Goal: Task Accomplishment & Management: Complete application form

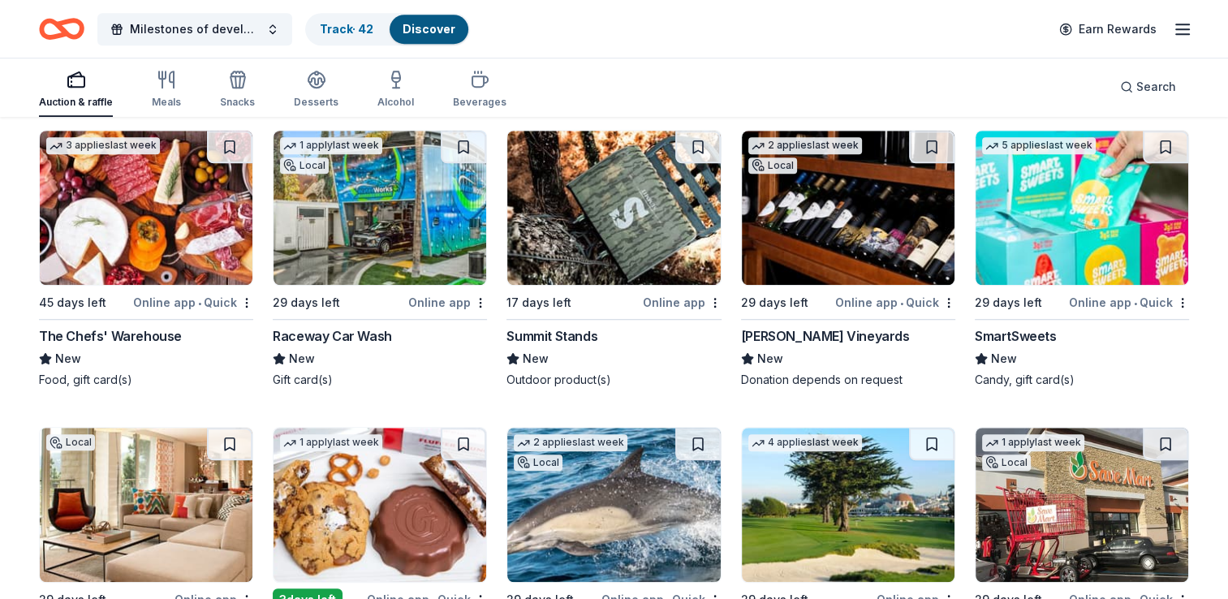
scroll to position [13521, 0]
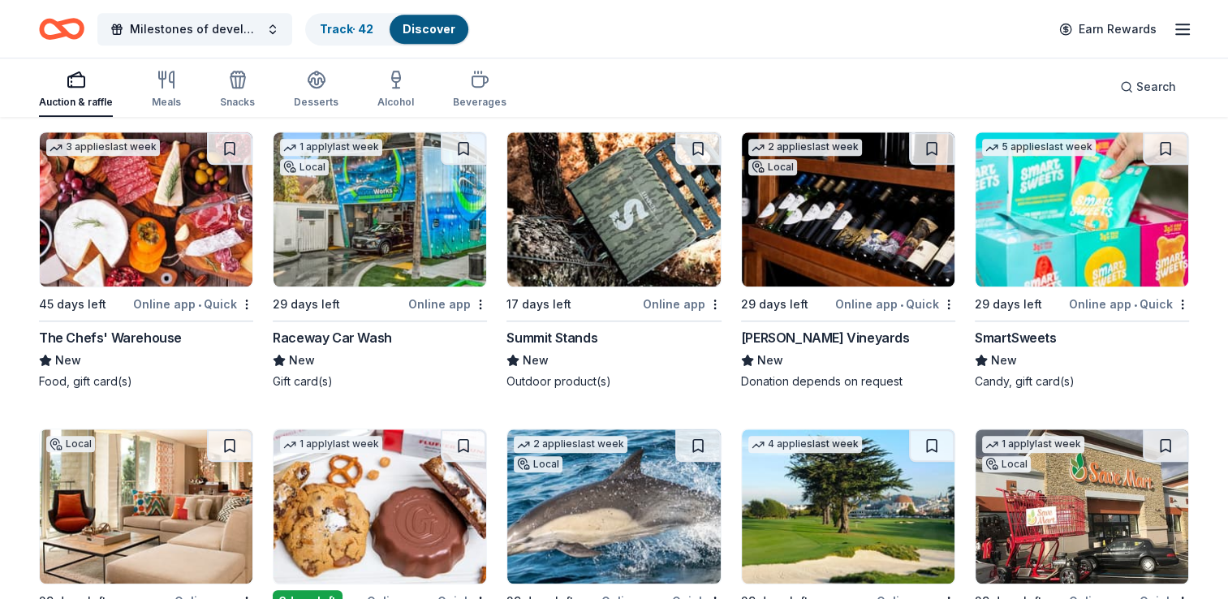
click at [143, 238] on img at bounding box center [146, 209] width 213 height 154
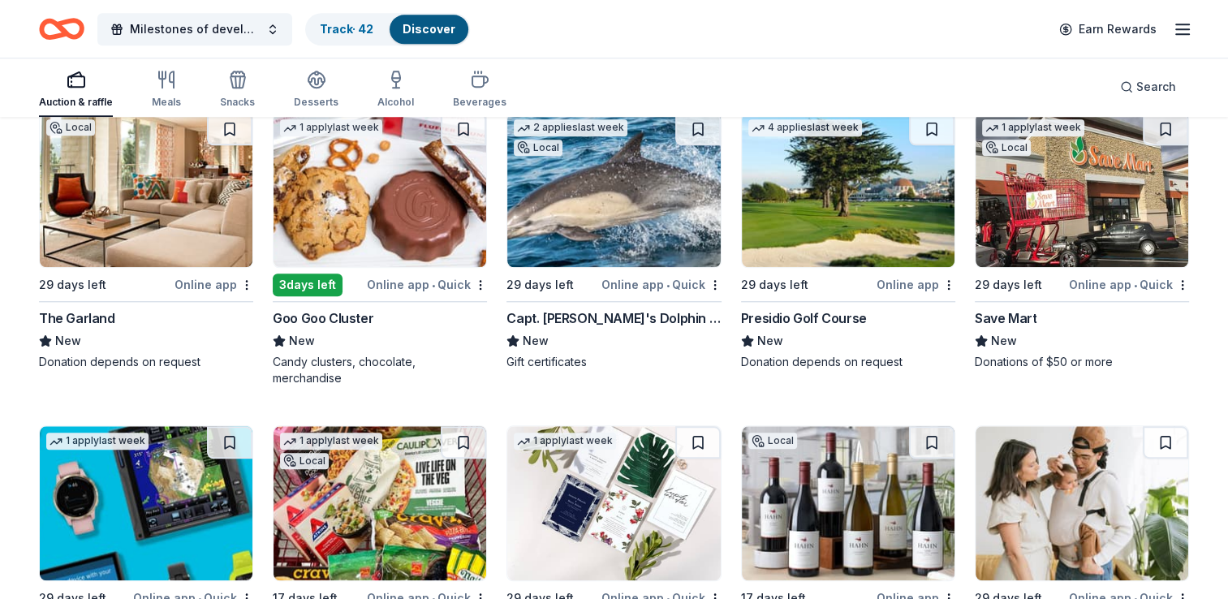
scroll to position [13839, 0]
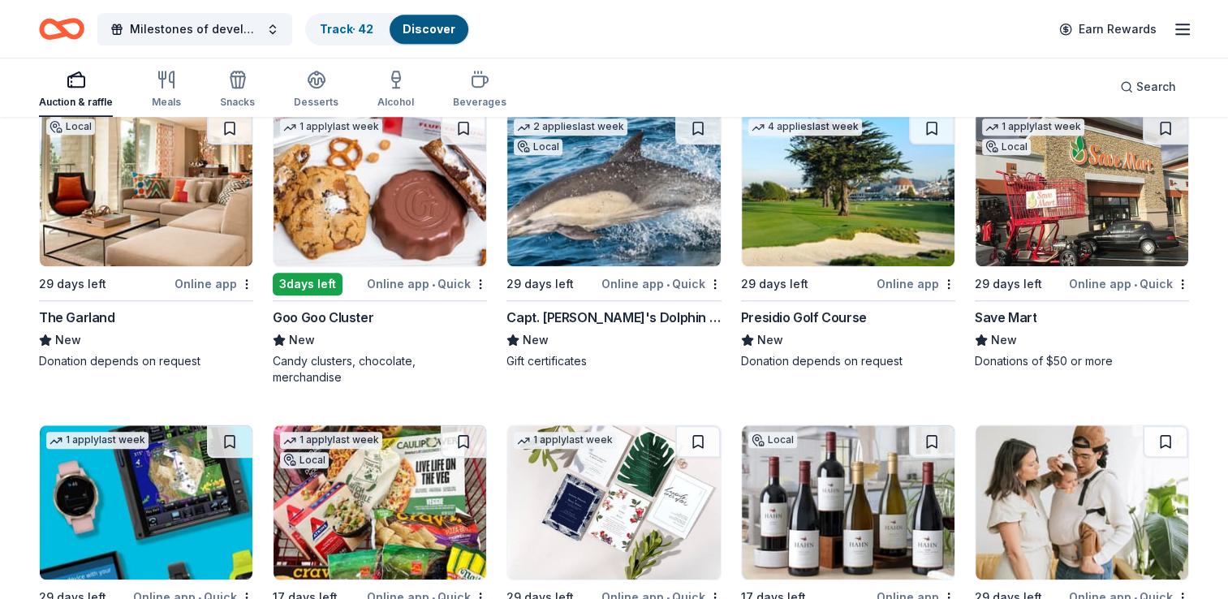
click at [828, 204] on img at bounding box center [848, 189] width 213 height 154
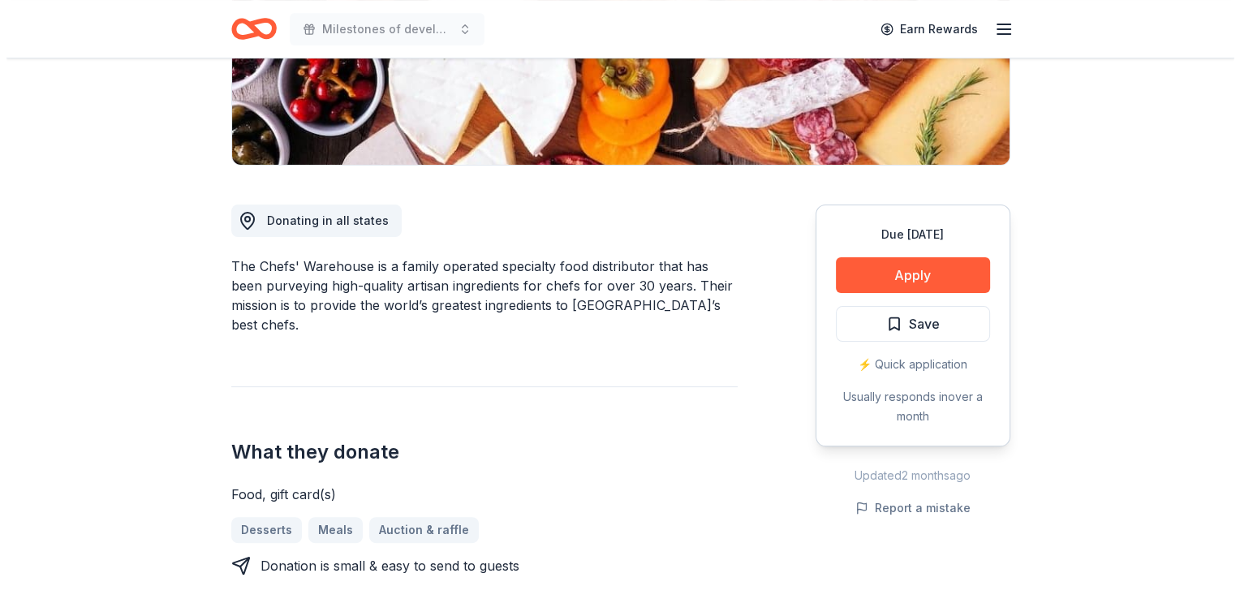
scroll to position [331, 0]
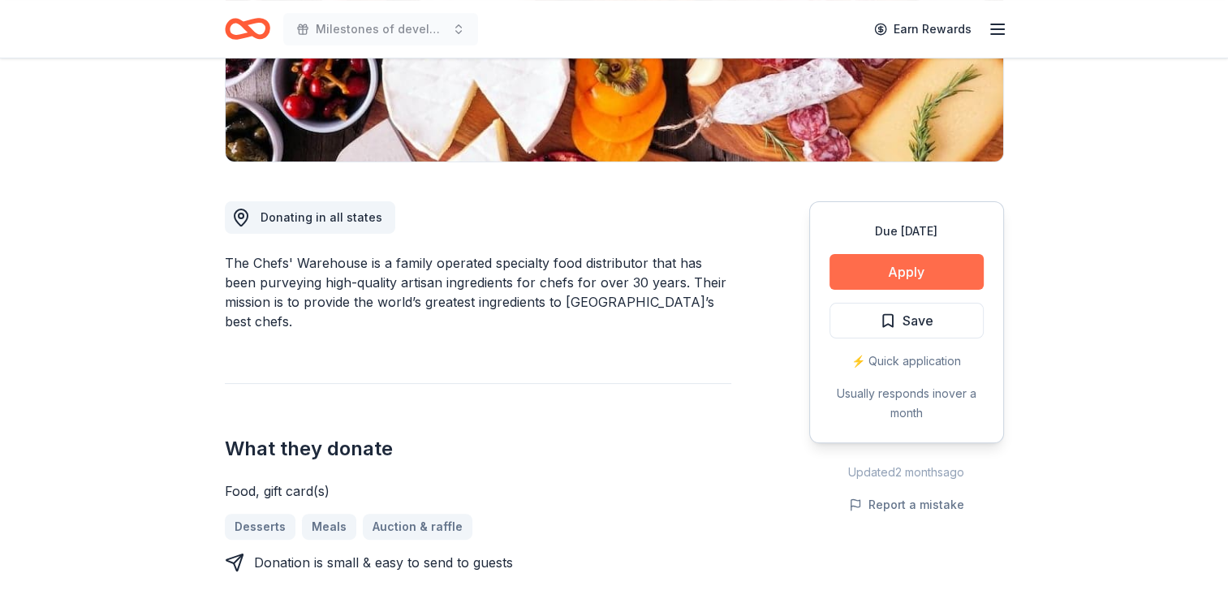
click at [914, 261] on button "Apply" at bounding box center [906, 272] width 154 height 36
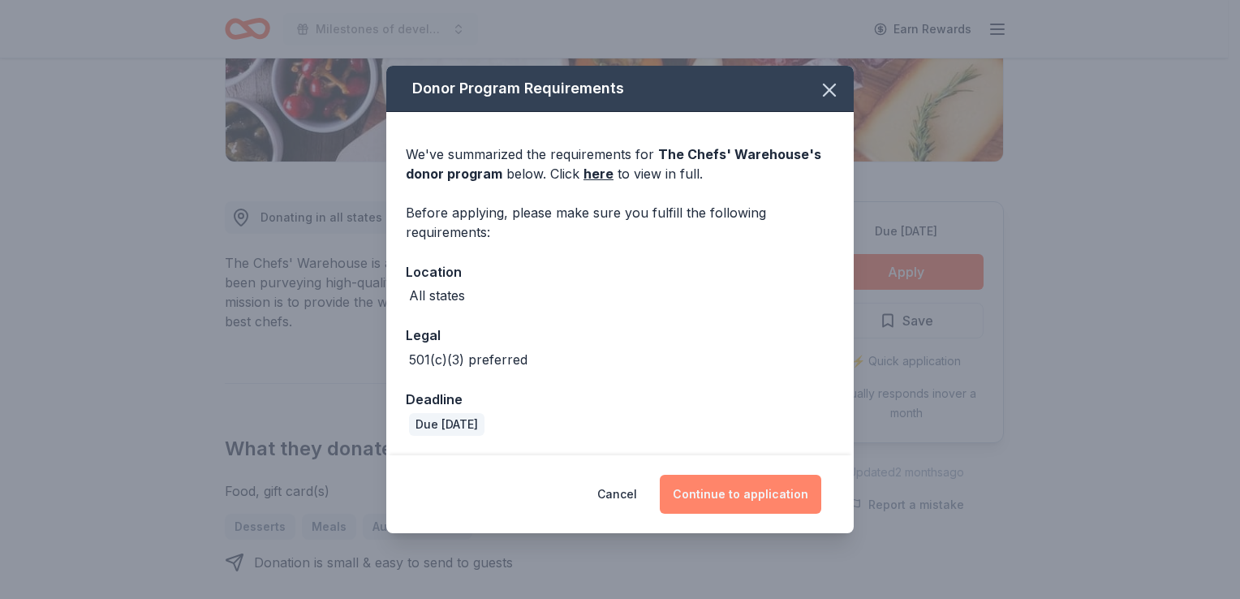
click at [728, 490] on button "Continue to application" at bounding box center [740, 494] width 161 height 39
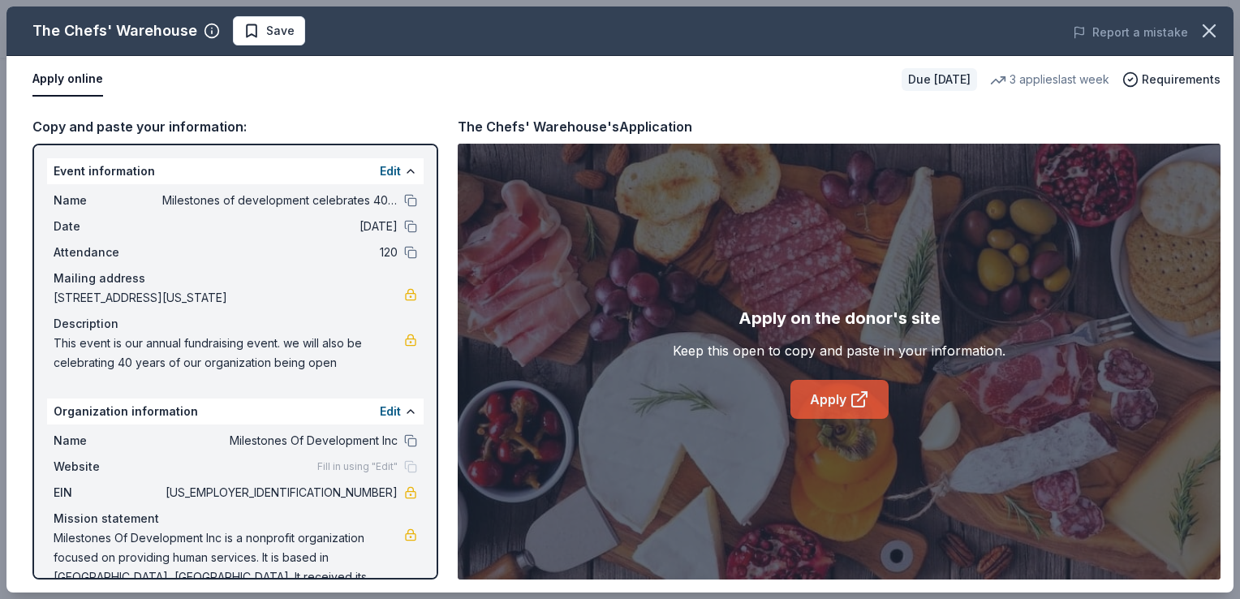
click at [832, 397] on link "Apply" at bounding box center [839, 399] width 98 height 39
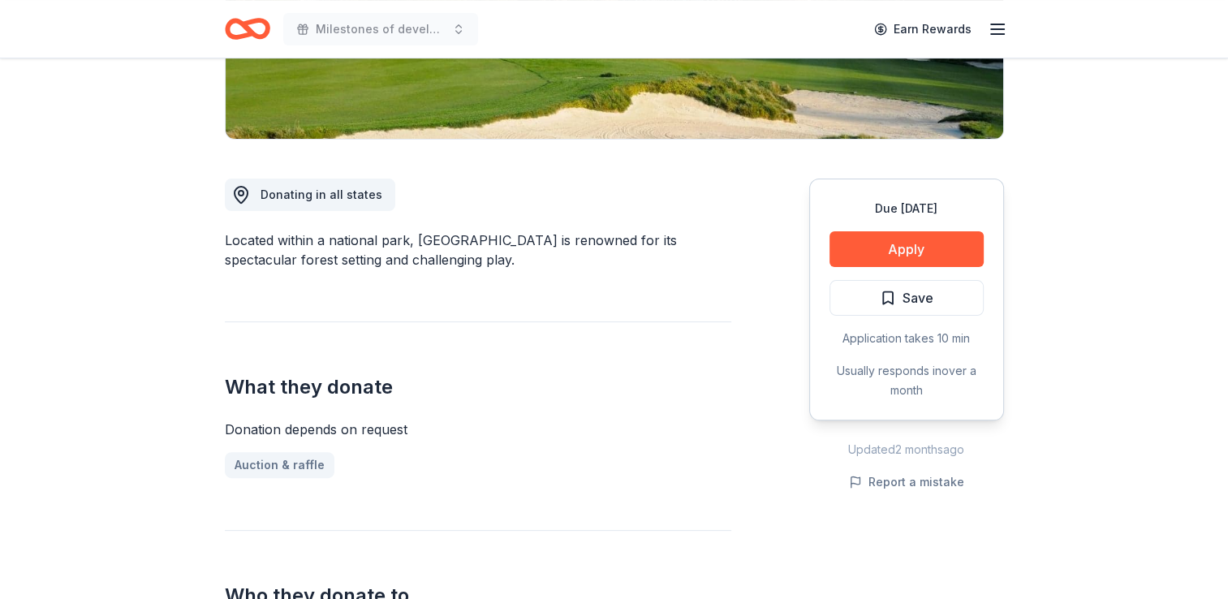
scroll to position [365, 0]
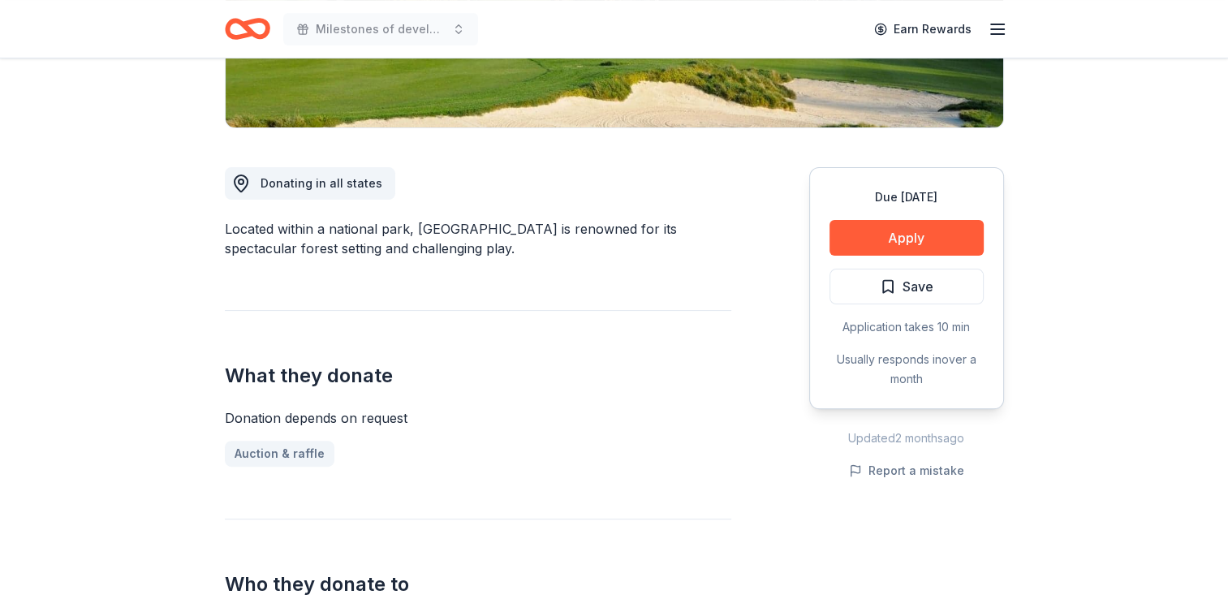
click at [828, 204] on div "Due in 29 days Apply Save Application takes 10 min Usually responds in over a m…" at bounding box center [906, 288] width 195 height 242
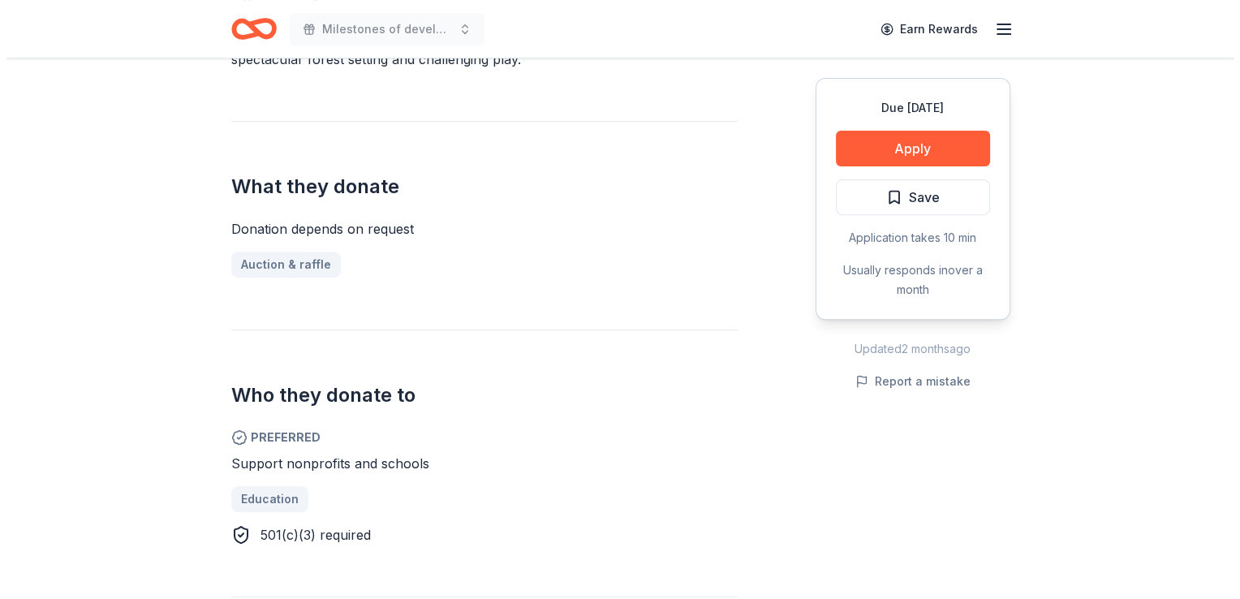
scroll to position [553, 0]
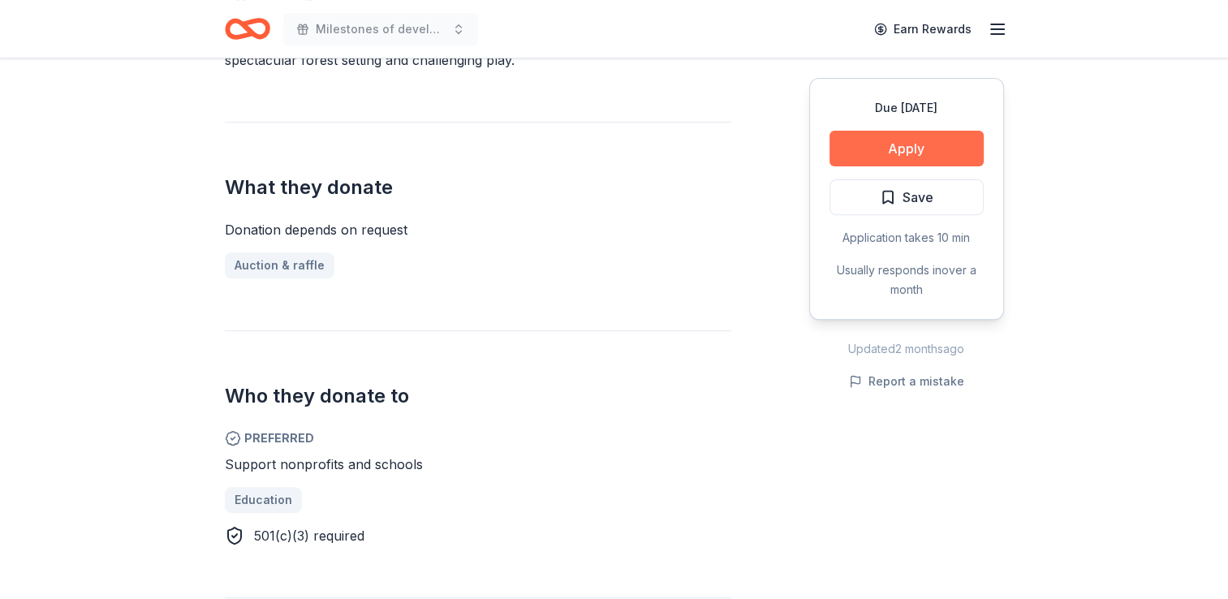
click at [922, 136] on button "Apply" at bounding box center [906, 149] width 154 height 36
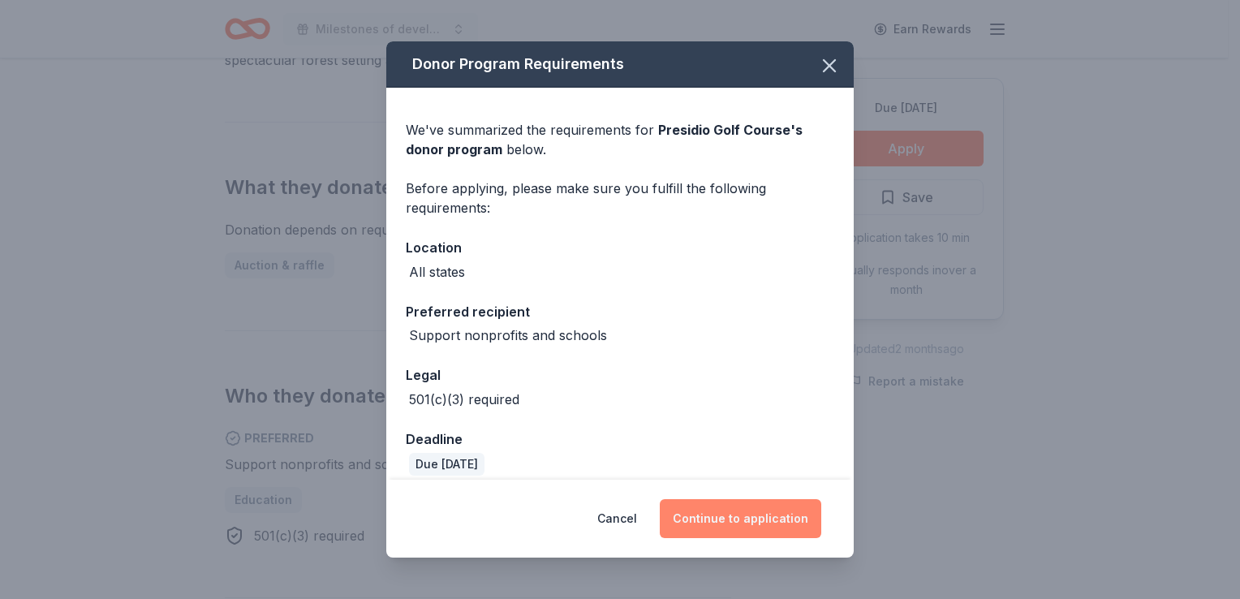
click at [693, 533] on button "Continue to application" at bounding box center [740, 518] width 161 height 39
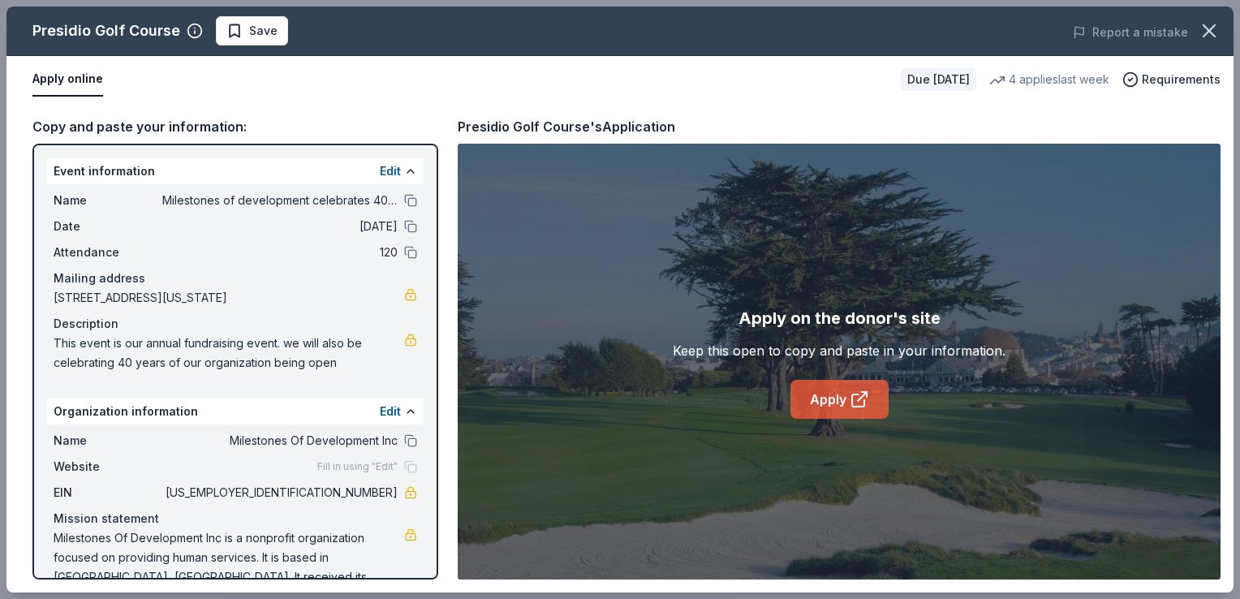
click at [851, 407] on icon at bounding box center [859, 398] width 19 height 19
